Goal: Task Accomplishment & Management: Manage account settings

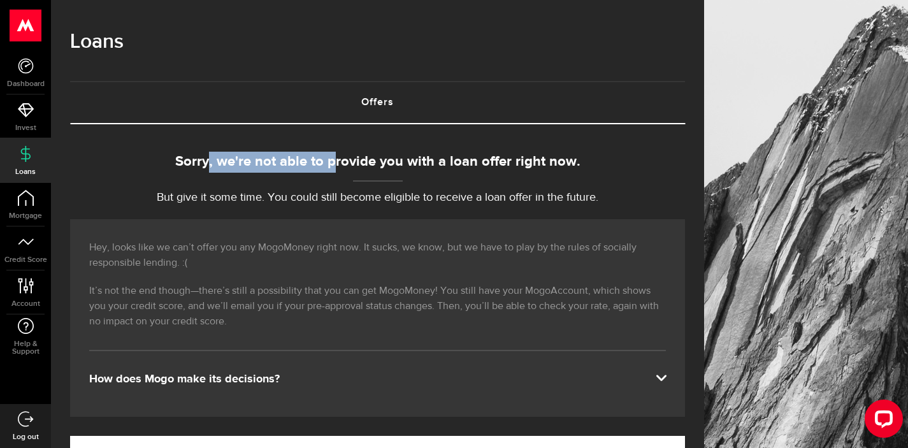
drag, startPoint x: 260, startPoint y: 166, endPoint x: 485, endPoint y: 192, distance: 226.4
click at [477, 192] on div "Sorry, we're not able to provide you with a loan offer right now. But give it s…" at bounding box center [377, 179] width 615 height 55
click at [488, 192] on p "But give it some time. You could still become eligible to receive a loan offer …" at bounding box center [377, 197] width 615 height 17
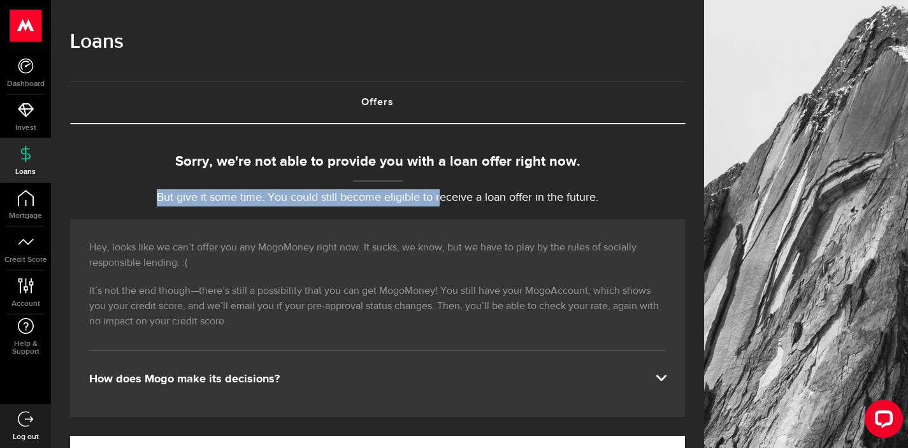
drag, startPoint x: 469, startPoint y: 201, endPoint x: 498, endPoint y: 168, distance: 43.3
click at [411, 185] on div "Sorry, we're not able to provide you with a loan offer right now. But give it s…" at bounding box center [377, 179] width 615 height 55
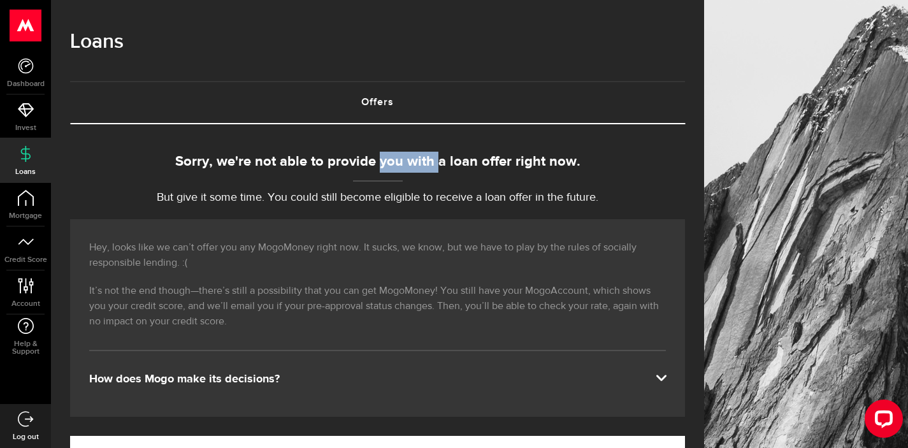
drag, startPoint x: 498, startPoint y: 168, endPoint x: 550, endPoint y: 187, distance: 55.6
click at [541, 186] on div "Sorry, we're not able to provide you with a loan offer right now. But give it s…" at bounding box center [377, 179] width 615 height 55
click at [551, 187] on div "Sorry, we're not able to provide you with a loan offer right now. But give it s…" at bounding box center [377, 179] width 615 height 55
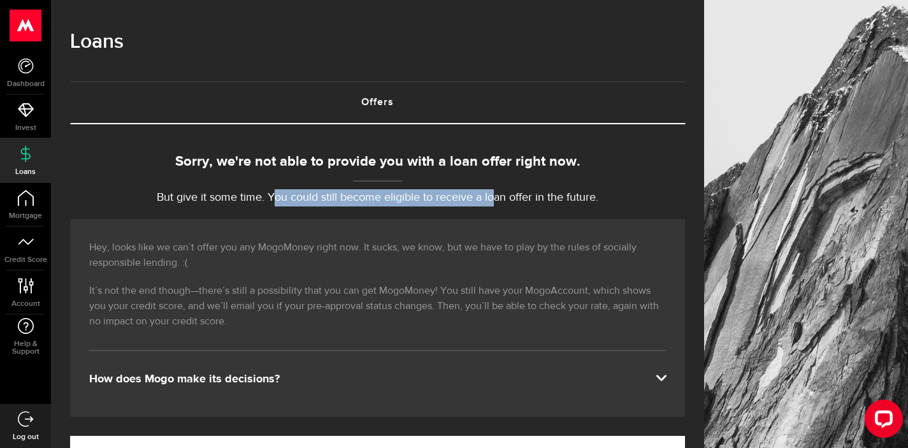
drag, startPoint x: 427, startPoint y: 207, endPoint x: 317, endPoint y: 164, distance: 118.5
click at [302, 194] on p "But give it some time. You could still become eligible to receive a loan offer …" at bounding box center [377, 197] width 615 height 17
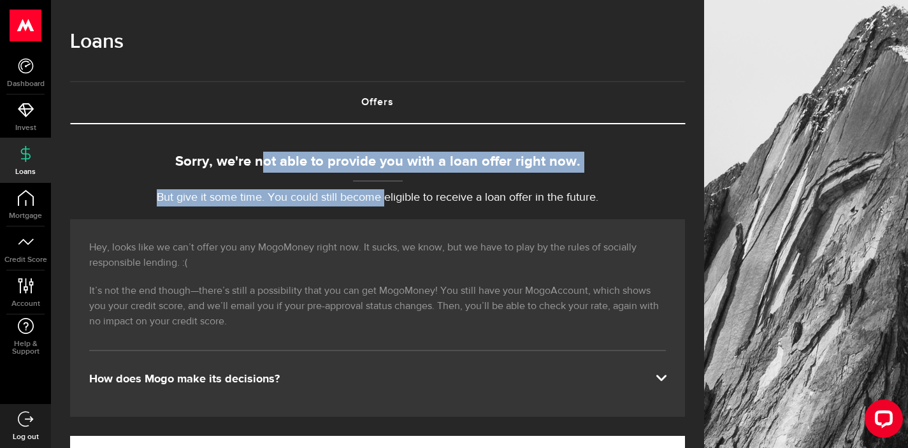
drag, startPoint x: 317, startPoint y: 164, endPoint x: 440, endPoint y: 220, distance: 135.8
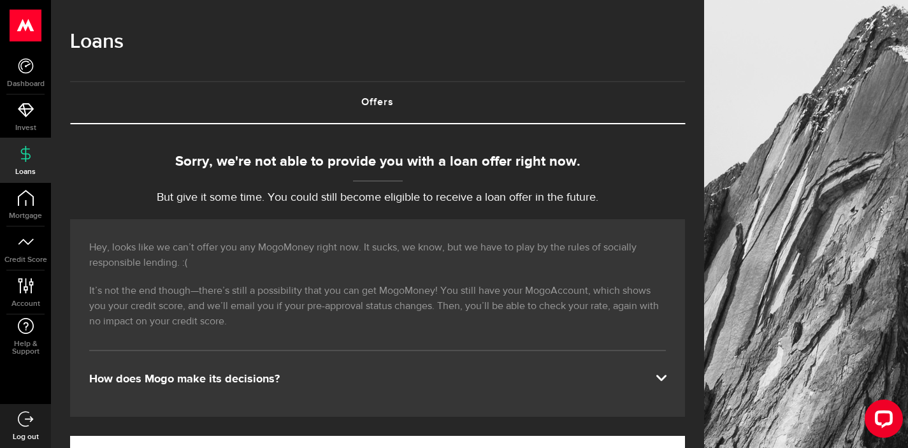
drag, startPoint x: 510, startPoint y: 208, endPoint x: 569, endPoint y: 213, distance: 58.9
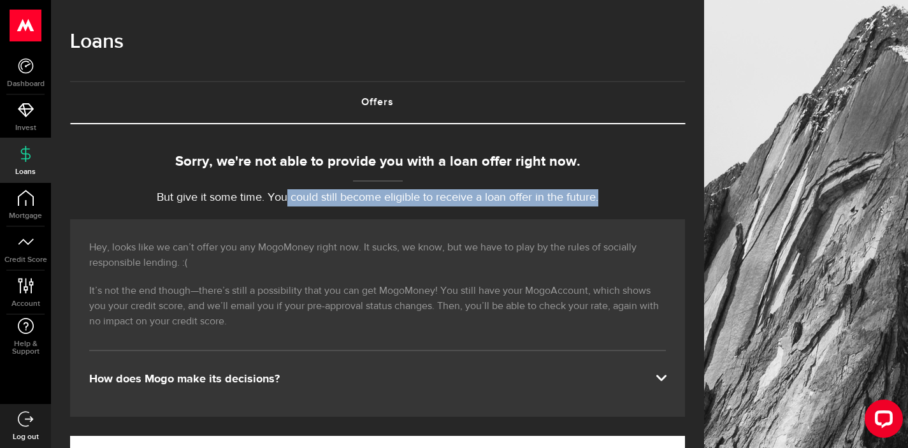
click at [51, 433] on span "Log out" at bounding box center [25, 437] width 51 height 8
